Goal: Information Seeking & Learning: Find specific page/section

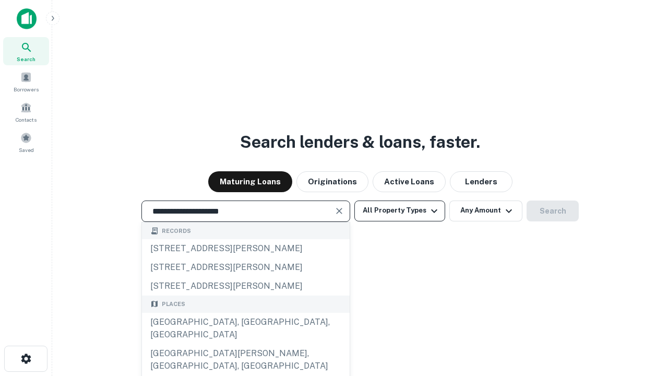
click at [400, 210] on button "All Property Types" at bounding box center [399, 210] width 91 height 21
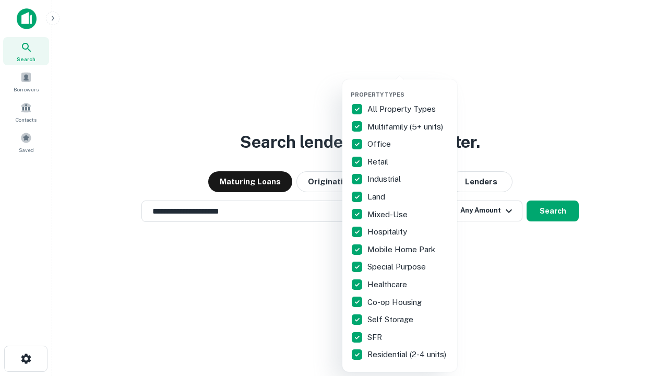
type input "**********"
click at [408, 88] on button "button" at bounding box center [408, 88] width 115 height 1
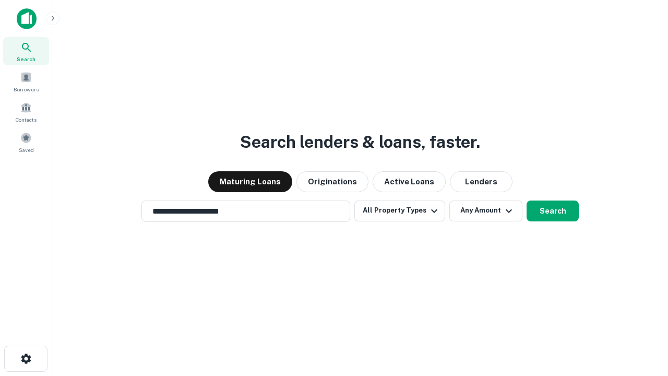
scroll to position [6, 126]
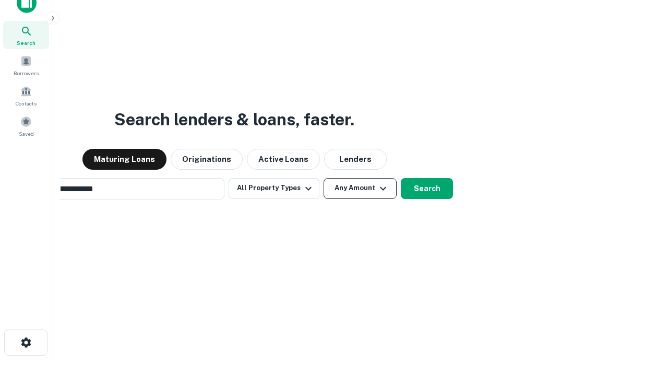
click at [323, 178] on button "Any Amount" at bounding box center [359, 188] width 73 height 21
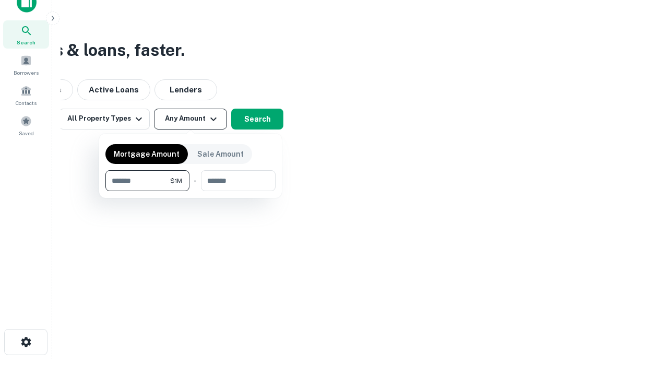
type input "*******"
click at [190, 191] on button "button" at bounding box center [190, 191] width 170 height 1
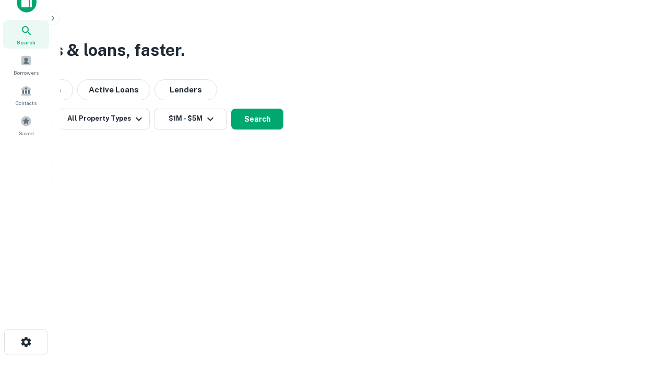
scroll to position [16, 0]
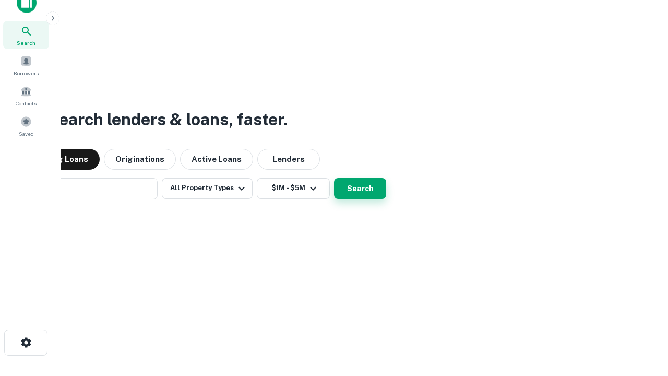
click at [334, 178] on button "Search" at bounding box center [360, 188] width 52 height 21
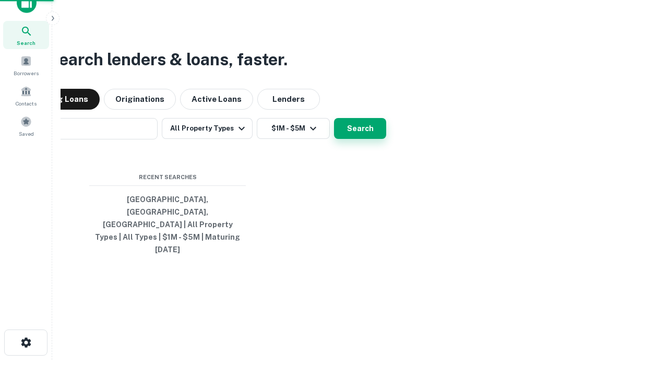
scroll to position [17, 0]
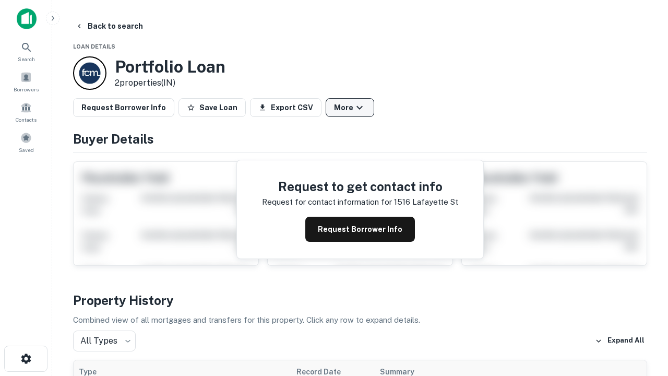
click at [350, 107] on button "More" at bounding box center [350, 107] width 49 height 19
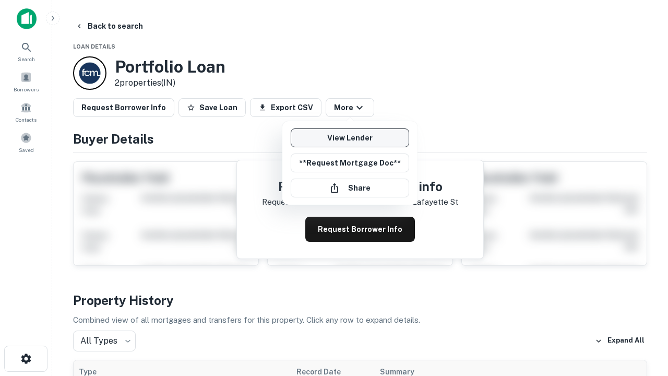
click at [350, 138] on link "View Lender" at bounding box center [350, 137] width 118 height 19
